Goal: Task Accomplishment & Management: Manage account settings

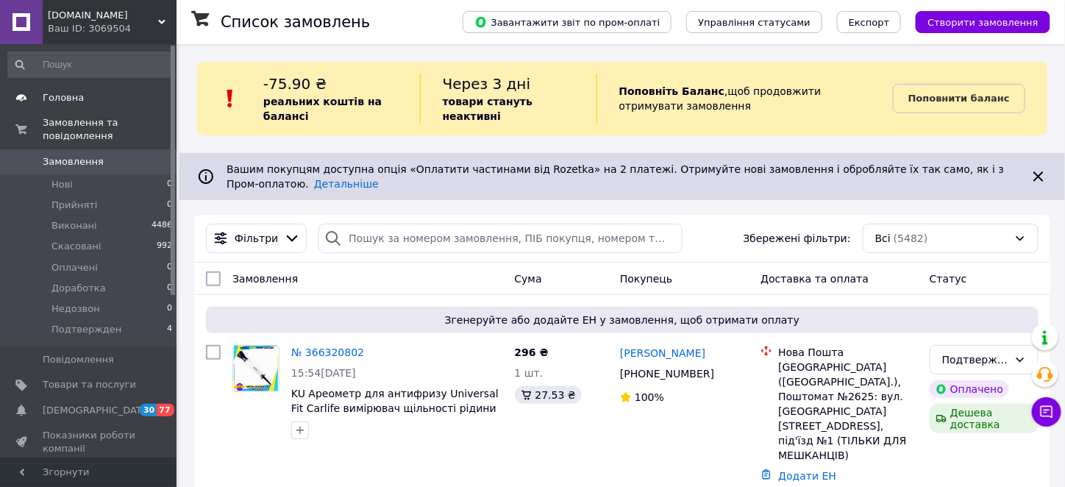
click at [57, 98] on span "Головна" at bounding box center [63, 97] width 41 height 13
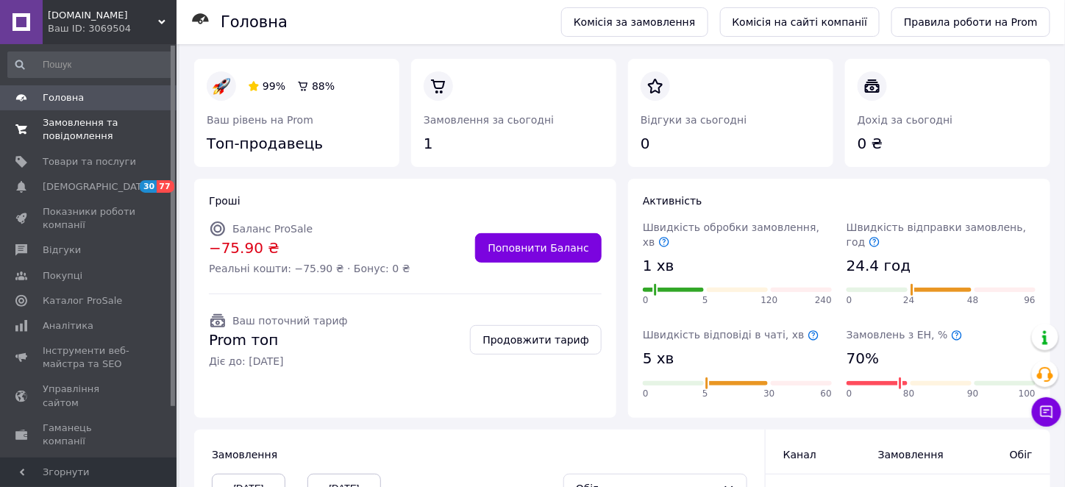
click at [70, 124] on span "Замовлення та повідомлення" at bounding box center [89, 129] width 93 height 26
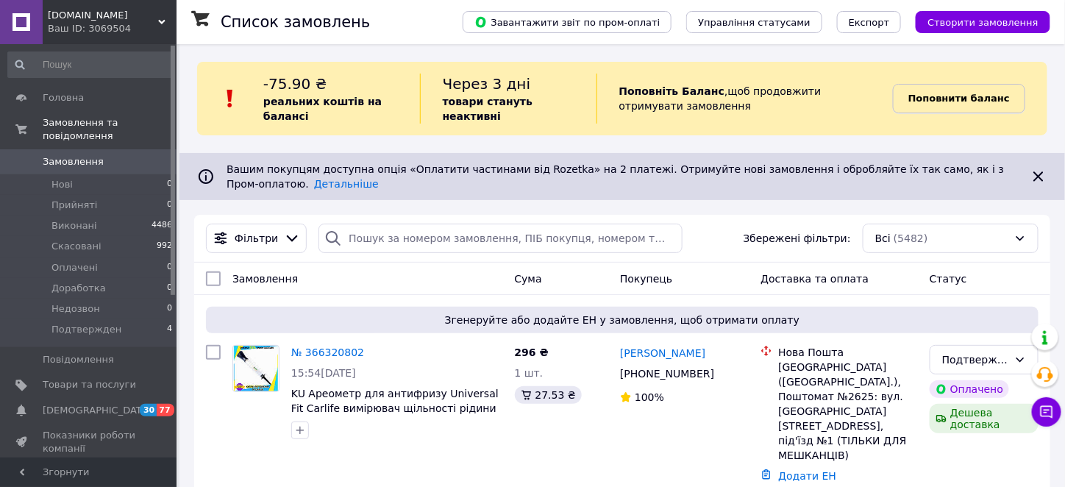
drag, startPoint x: 969, startPoint y: 96, endPoint x: 959, endPoint y: 99, distance: 9.8
click at [968, 96] on b "Поповнити баланс" at bounding box center [958, 98] width 101 height 11
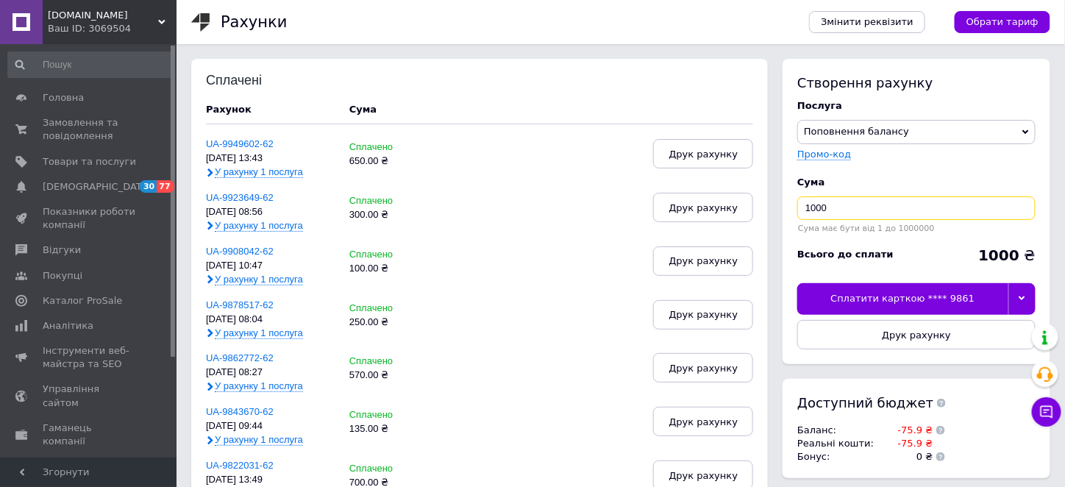
drag, startPoint x: 834, startPoint y: 207, endPoint x: 736, endPoint y: 214, distance: 98.0
type input "80"
click at [1034, 296] on div at bounding box center [1021, 298] width 27 height 31
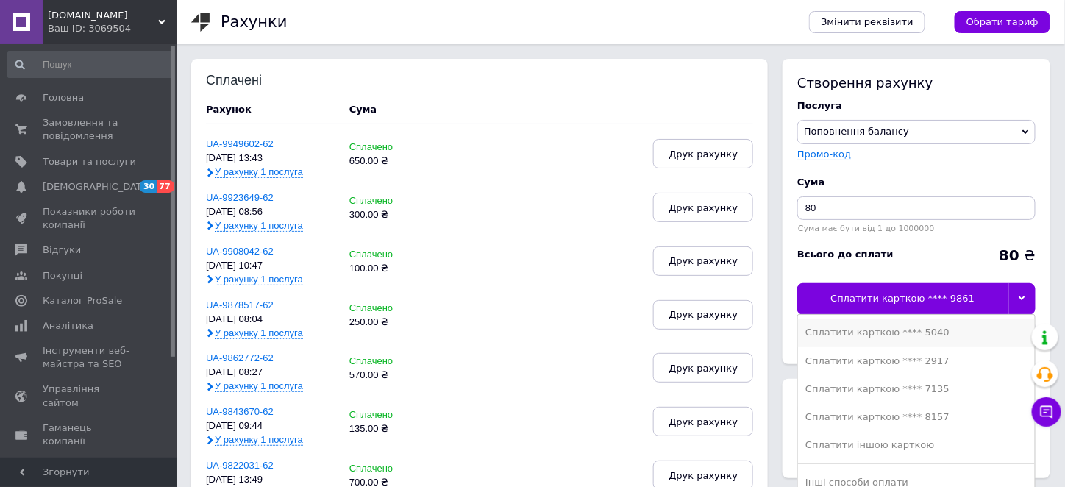
click at [866, 335] on div "Сплатити карткою **** 5040" at bounding box center [916, 332] width 222 height 13
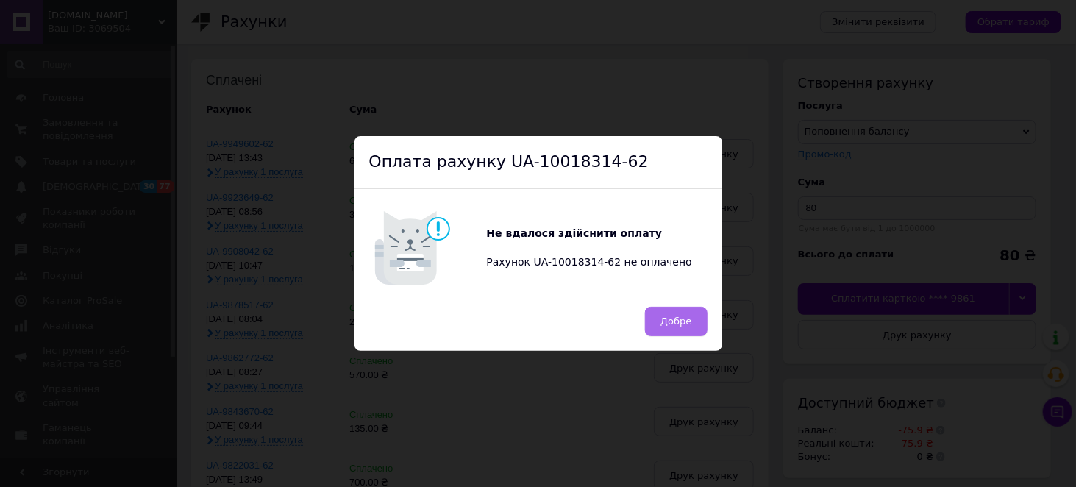
click at [649, 325] on button "Добре" at bounding box center [676, 321] width 62 height 29
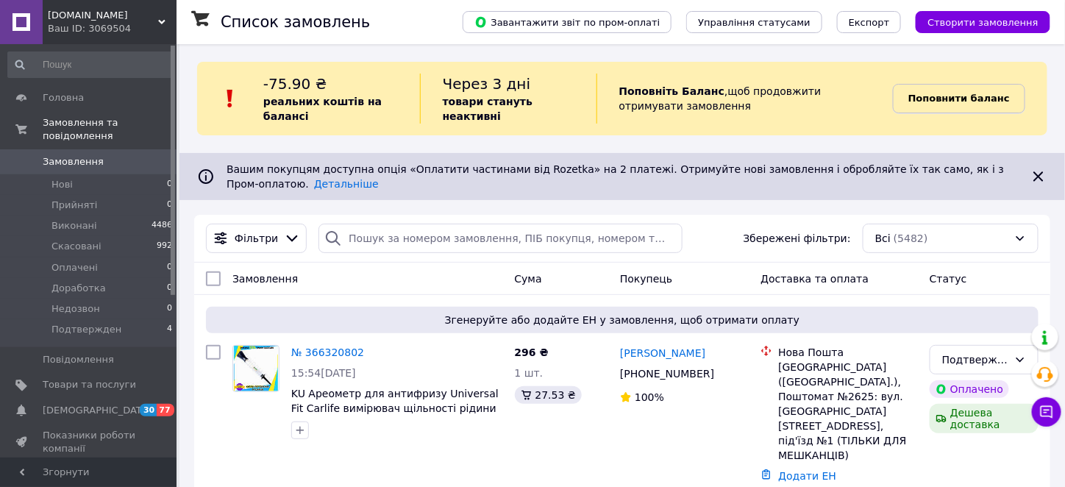
click at [982, 96] on b "Поповнити баланс" at bounding box center [958, 98] width 101 height 11
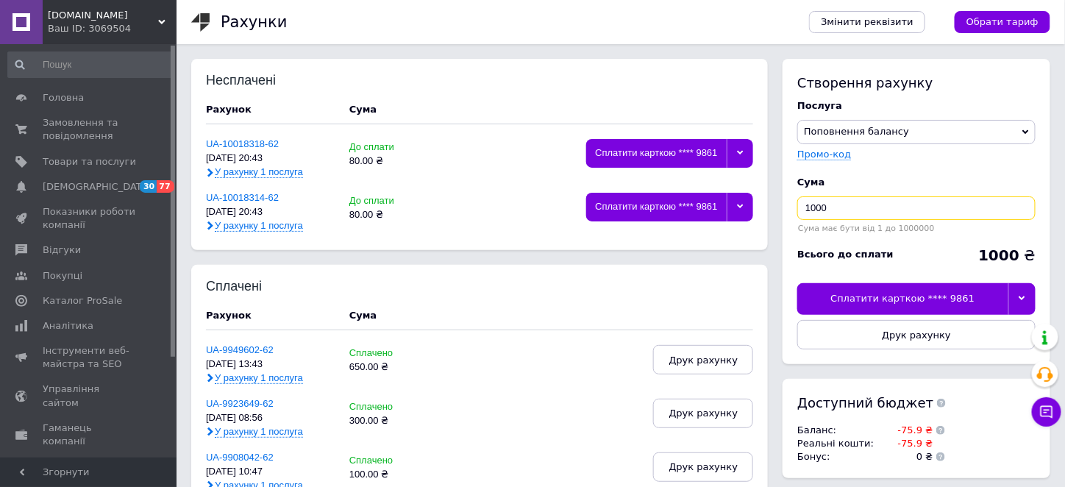
drag, startPoint x: 828, startPoint y: 205, endPoint x: 747, endPoint y: 207, distance: 80.9
type input "80"
click at [1025, 293] on div at bounding box center [1021, 298] width 27 height 31
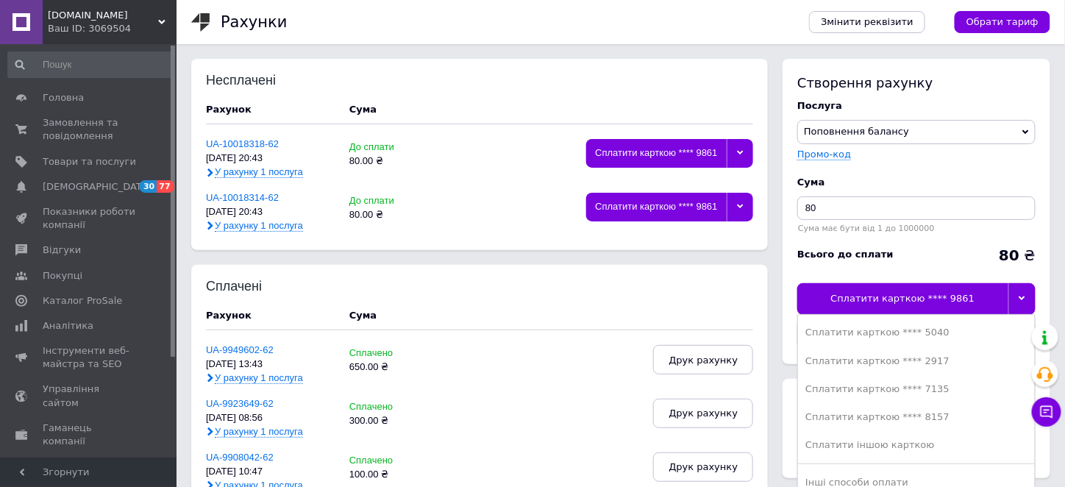
click at [927, 418] on div "Сплатити карткою **** 8157" at bounding box center [916, 416] width 222 height 13
